Goal: Communication & Community: Answer question/provide support

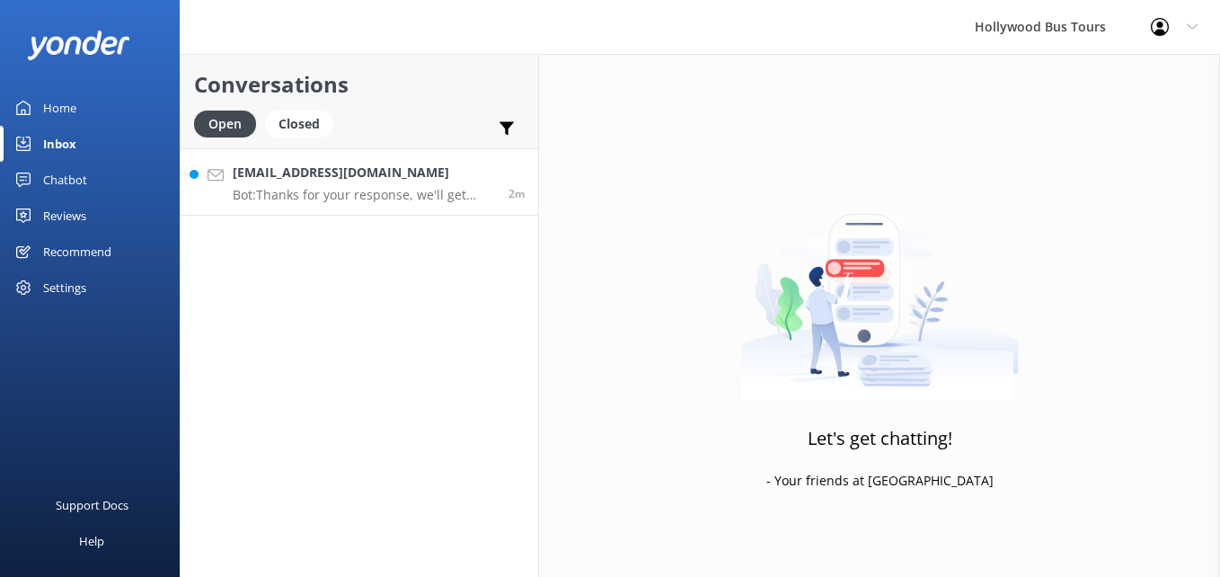
click at [313, 190] on p "Bot: Thanks for your response, we'll get back to you as soon as we can during o…" at bounding box center [364, 195] width 262 height 16
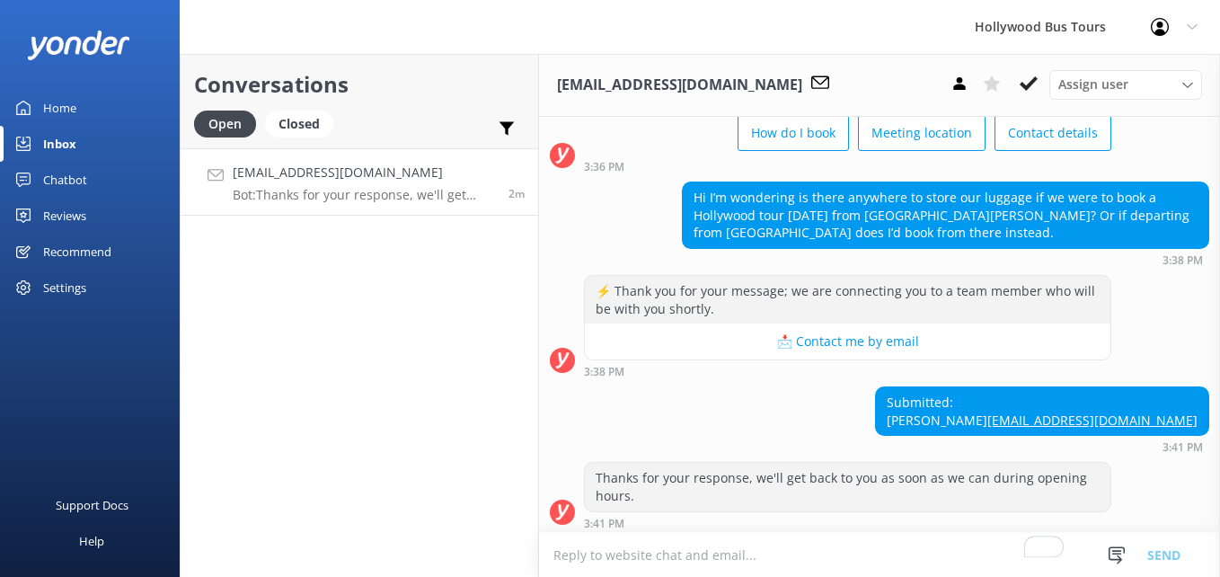
scroll to position [114, 0]
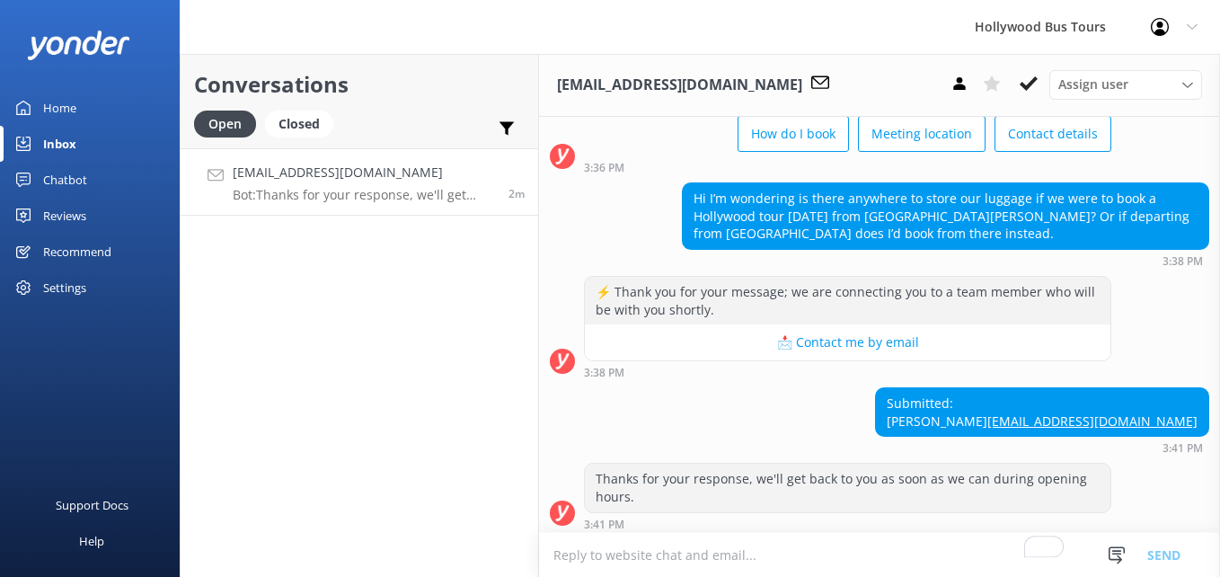
click at [1091, 429] on link "[EMAIL_ADDRESS][DOMAIN_NAME]" at bounding box center [1092, 420] width 210 height 17
